Goal: Transaction & Acquisition: Purchase product/service

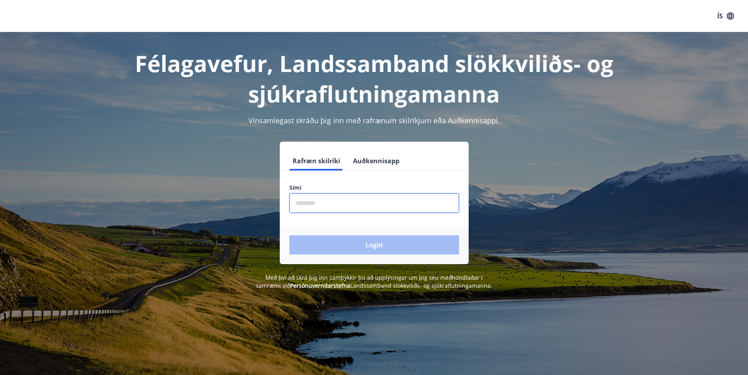
click at [316, 206] on input "phone" at bounding box center [374, 203] width 170 height 20
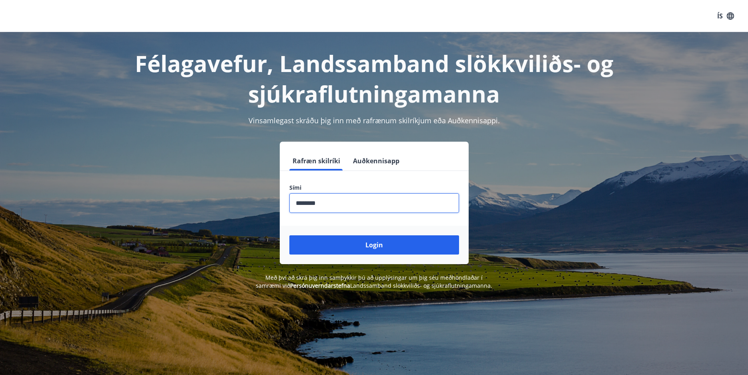
type input "********"
click at [289, 235] on button "Login" at bounding box center [374, 244] width 170 height 19
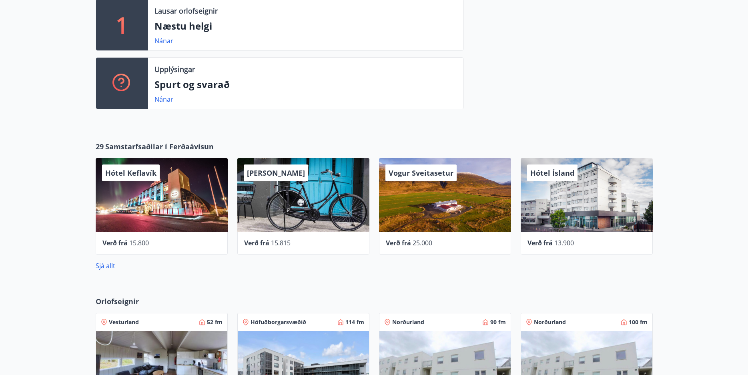
scroll to position [240, 0]
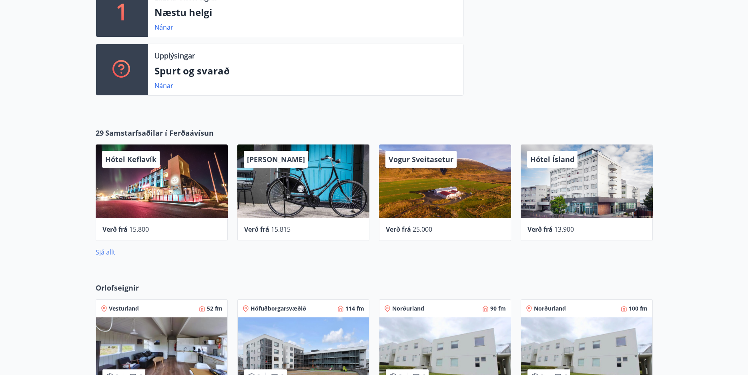
click at [106, 250] on link "Sjá allt" at bounding box center [106, 252] width 20 height 9
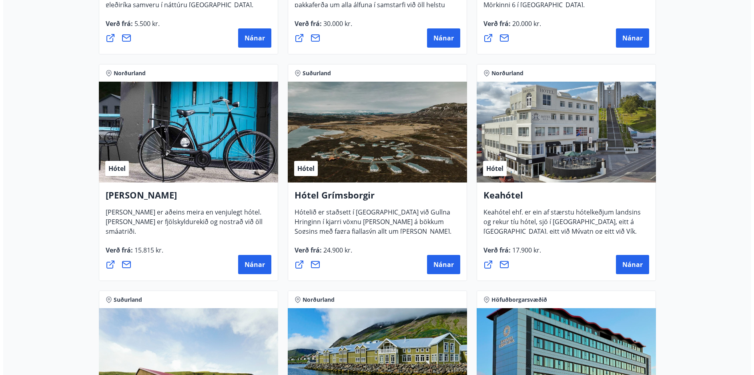
scroll to position [480, 0]
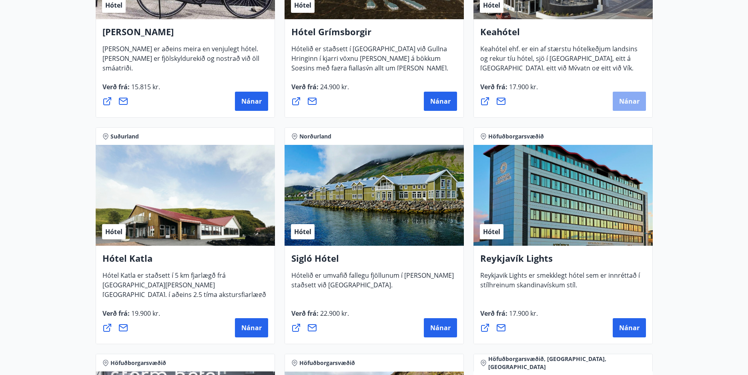
click at [632, 100] on span "Nánar" at bounding box center [629, 101] width 20 height 9
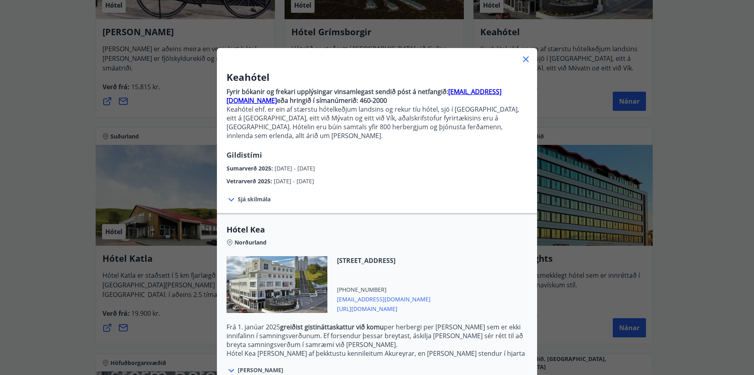
click at [264, 195] on span "Sjá skilmála" at bounding box center [254, 199] width 33 height 8
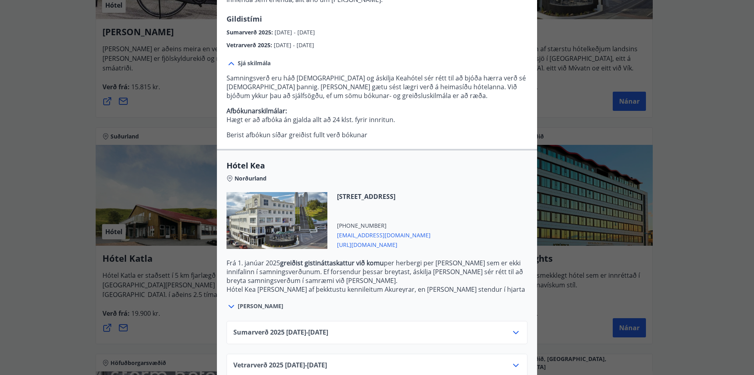
scroll to position [145, 0]
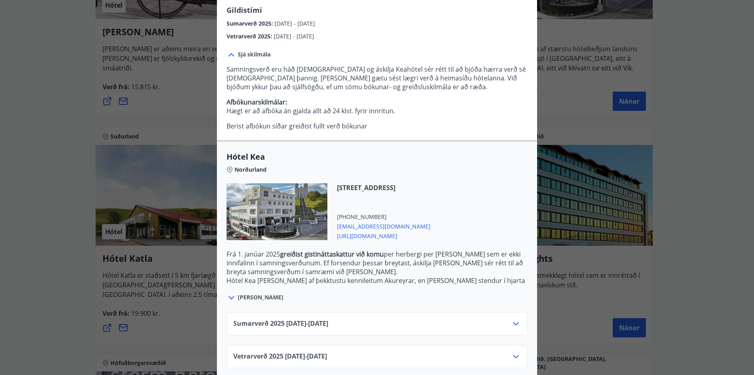
click at [454, 352] on div "Vetrarverð [PHONE_NUMBER][DATE] - [DATE]" at bounding box center [376, 360] width 287 height 16
click at [513, 352] on icon at bounding box center [516, 357] width 10 height 10
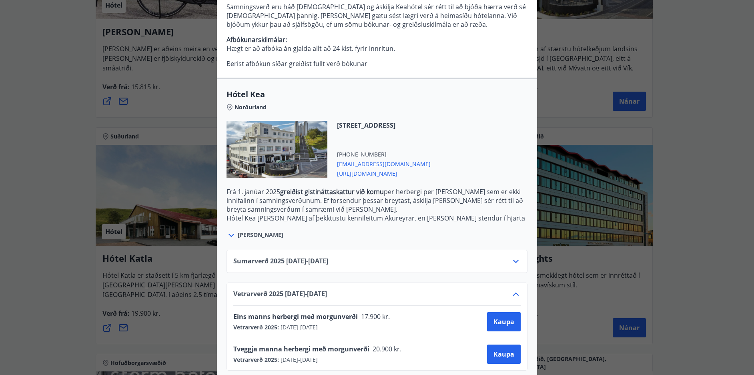
scroll to position [210, 0]
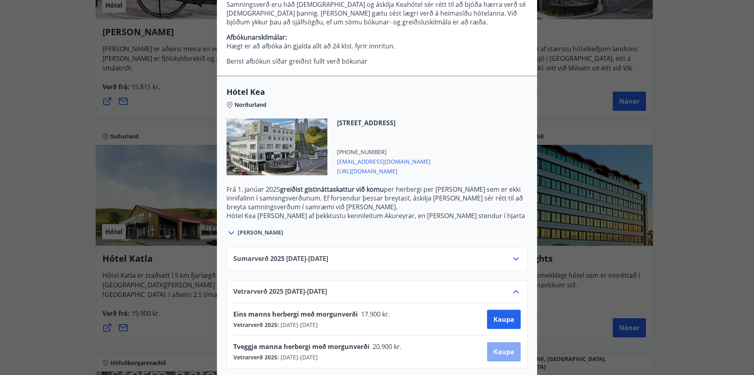
click at [494, 347] on span "Kaupa" at bounding box center [504, 351] width 21 height 9
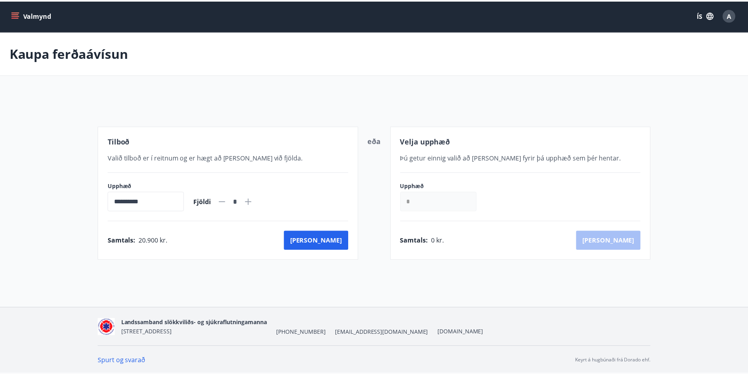
scroll to position [1, 0]
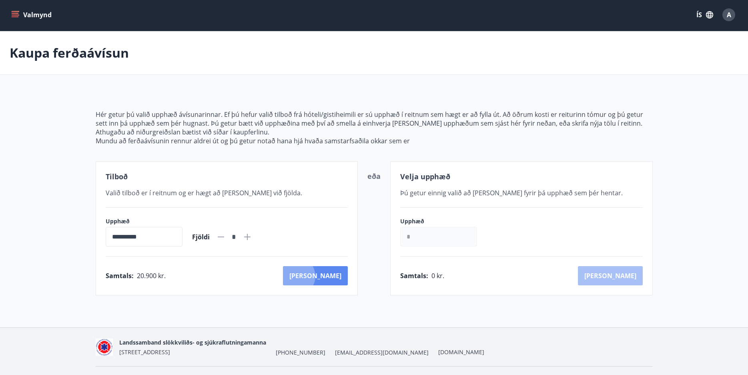
click at [331, 276] on button "[PERSON_NAME]" at bounding box center [315, 275] width 65 height 19
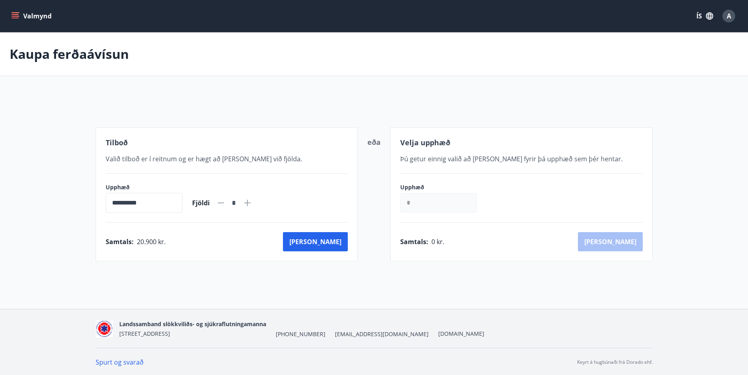
scroll to position [1, 0]
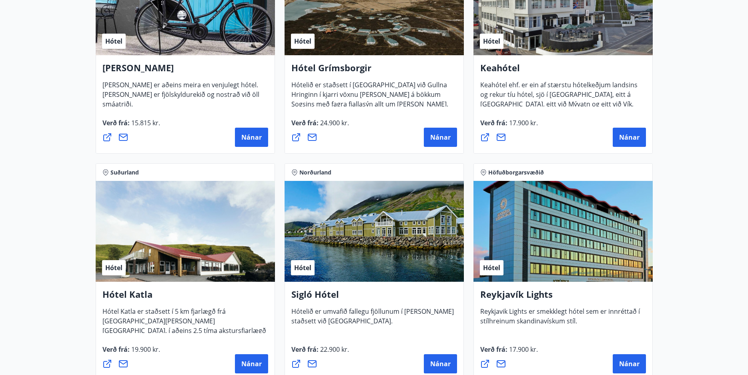
scroll to position [441, 0]
